Goal: Task Accomplishment & Management: Use online tool/utility

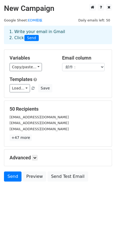
scroll to position [1, 0]
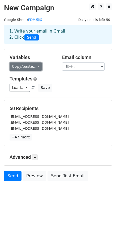
click at [26, 65] on link "Copy/paste..." at bounding box center [26, 66] width 32 height 8
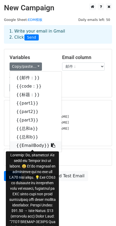
click at [31, 143] on link "{{EmailBody}}" at bounding box center [36, 145] width 52 height 8
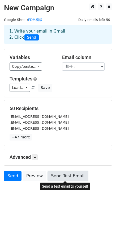
click at [63, 176] on link "Send Test Email" at bounding box center [67, 176] width 40 height 10
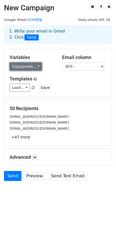
click at [37, 67] on link "Copy/paste..." at bounding box center [26, 66] width 32 height 8
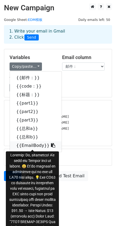
click at [51, 145] on icon at bounding box center [53, 145] width 4 height 4
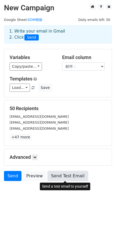
click at [69, 175] on link "Send Test Email" at bounding box center [67, 176] width 40 height 10
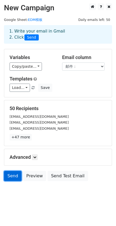
click at [14, 177] on link "Send" at bounding box center [12, 176] width 17 height 10
